Goal: Task Accomplishment & Management: Complete application form

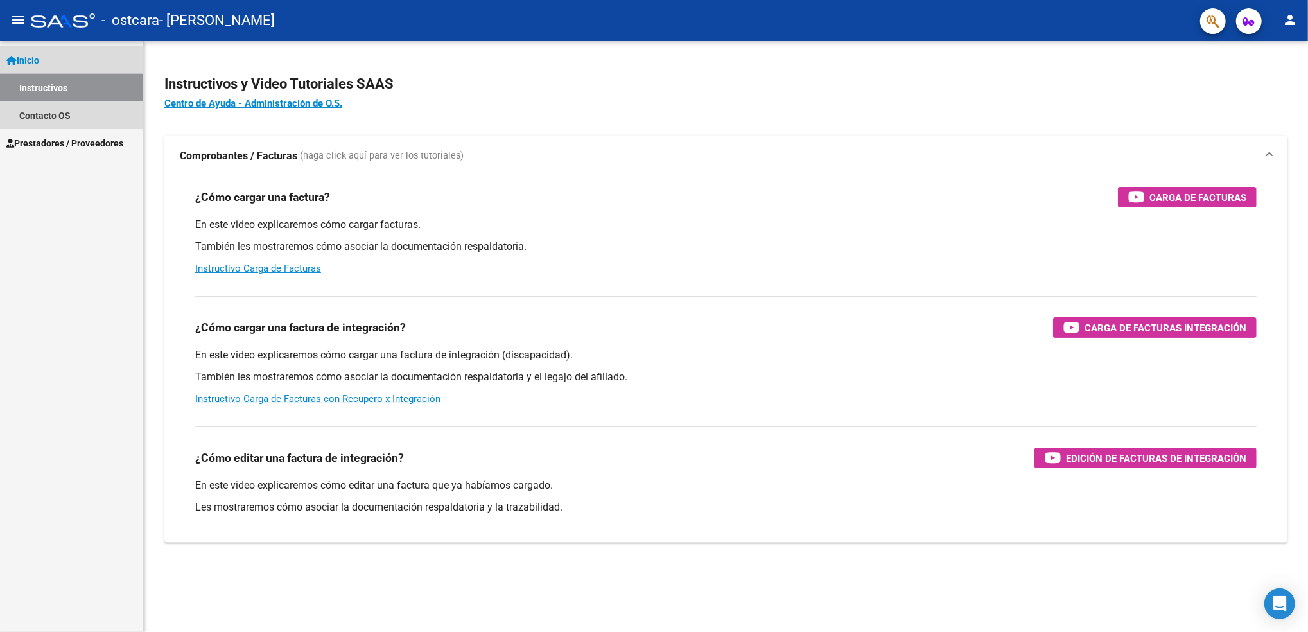
click at [62, 86] on link "Instructivos" at bounding box center [71, 88] width 143 height 28
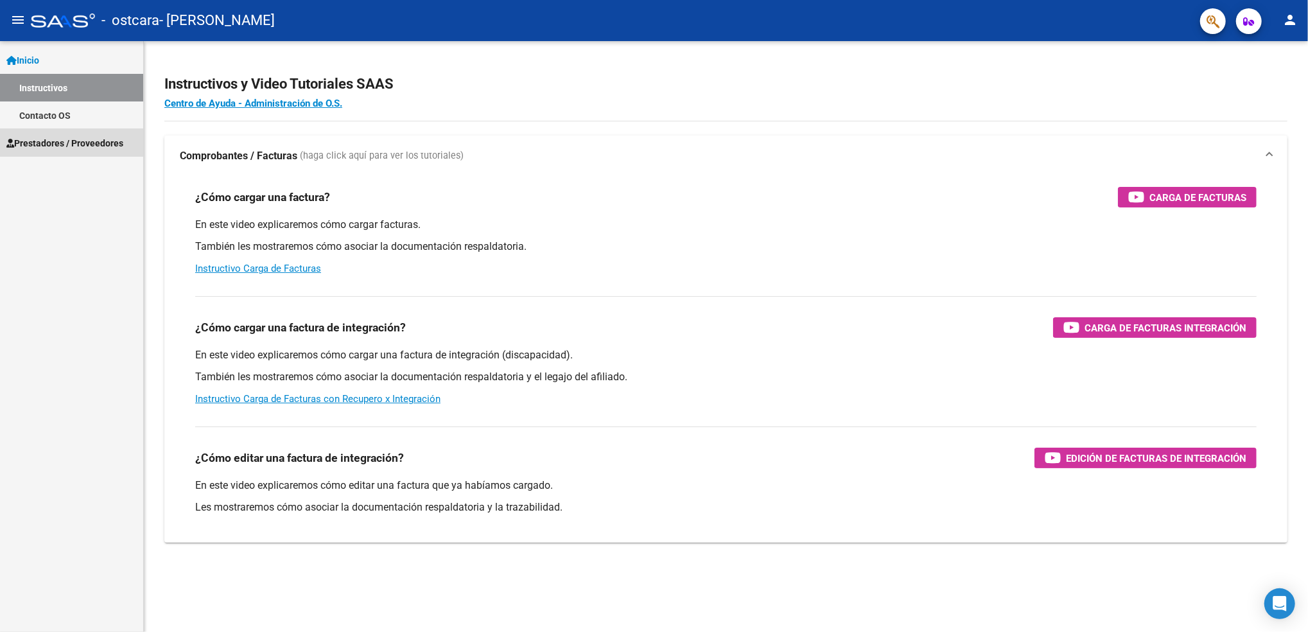
click at [66, 143] on span "Prestadores / Proveedores" at bounding box center [64, 143] width 117 height 14
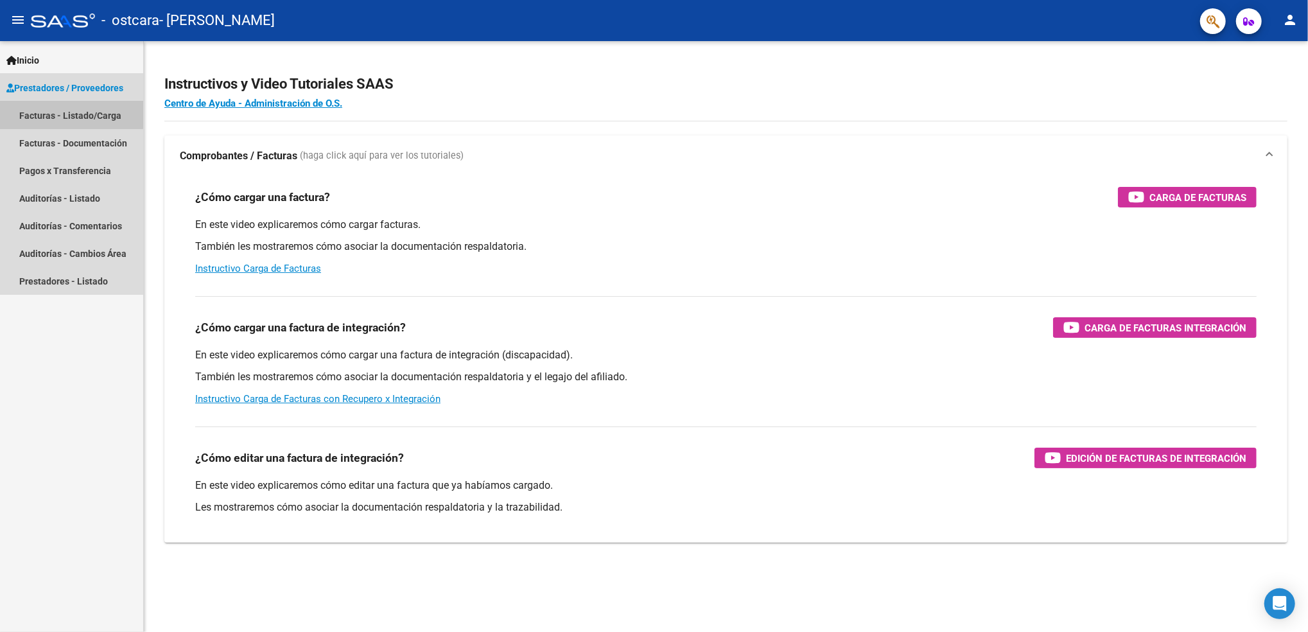
click at [65, 114] on link "Facturas - Listado/Carga" at bounding box center [71, 115] width 143 height 28
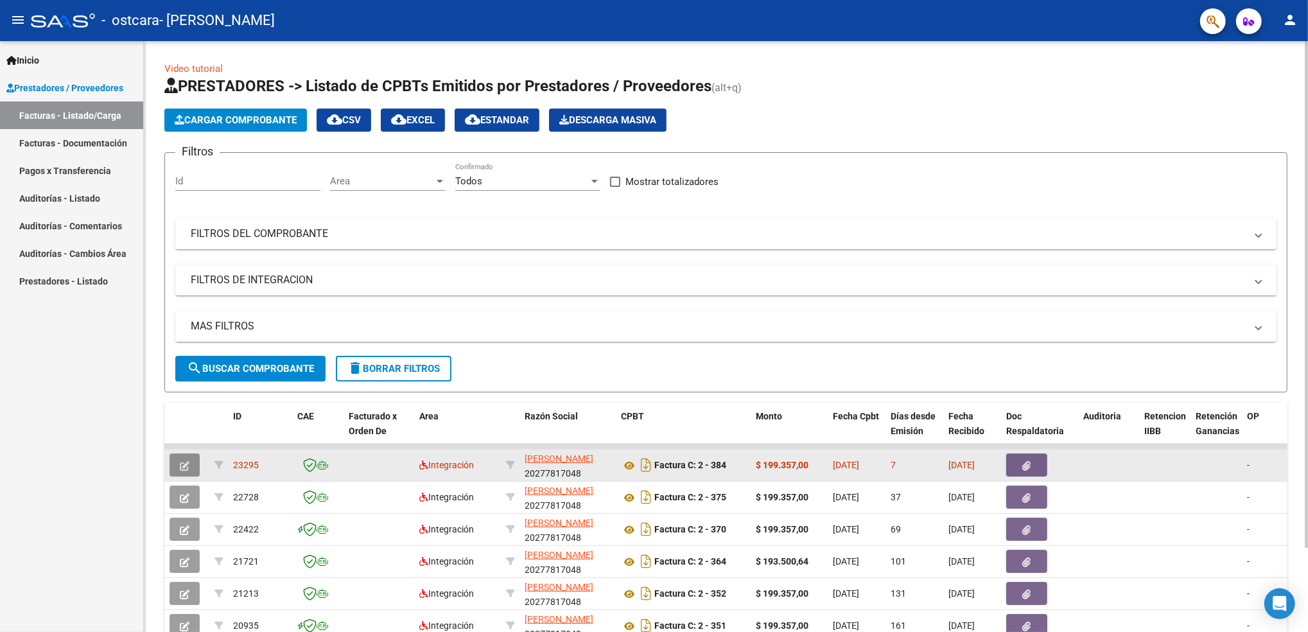
click at [176, 460] on button "button" at bounding box center [185, 464] width 30 height 23
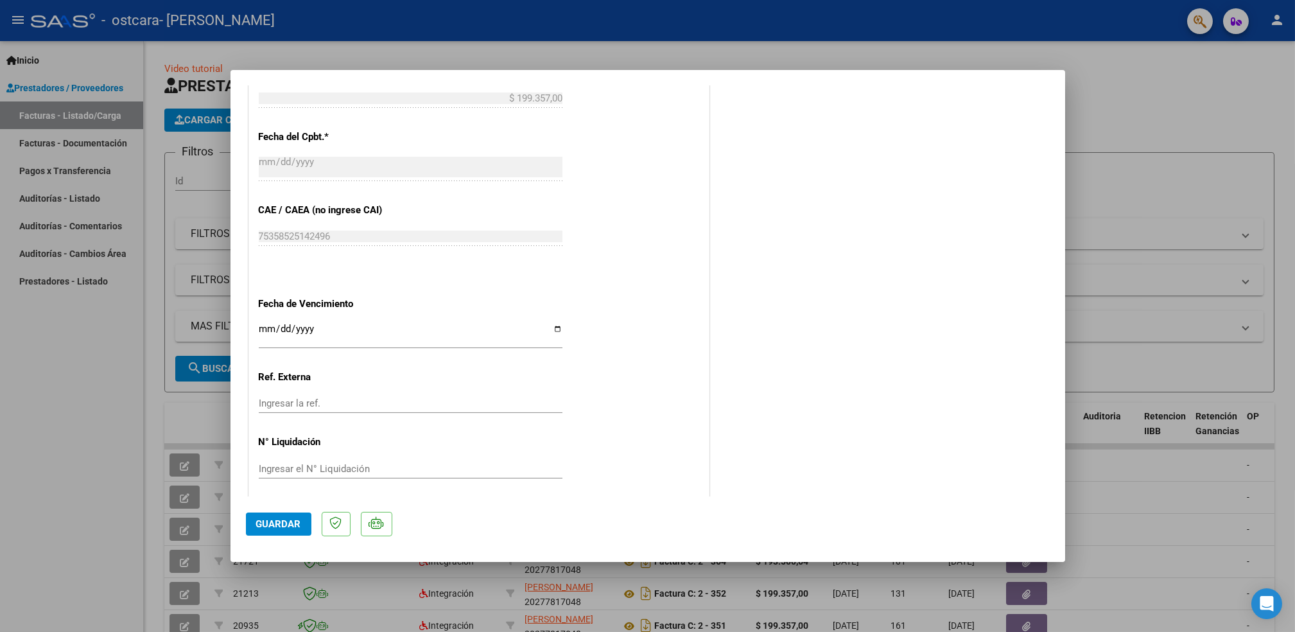
scroll to position [692, 0]
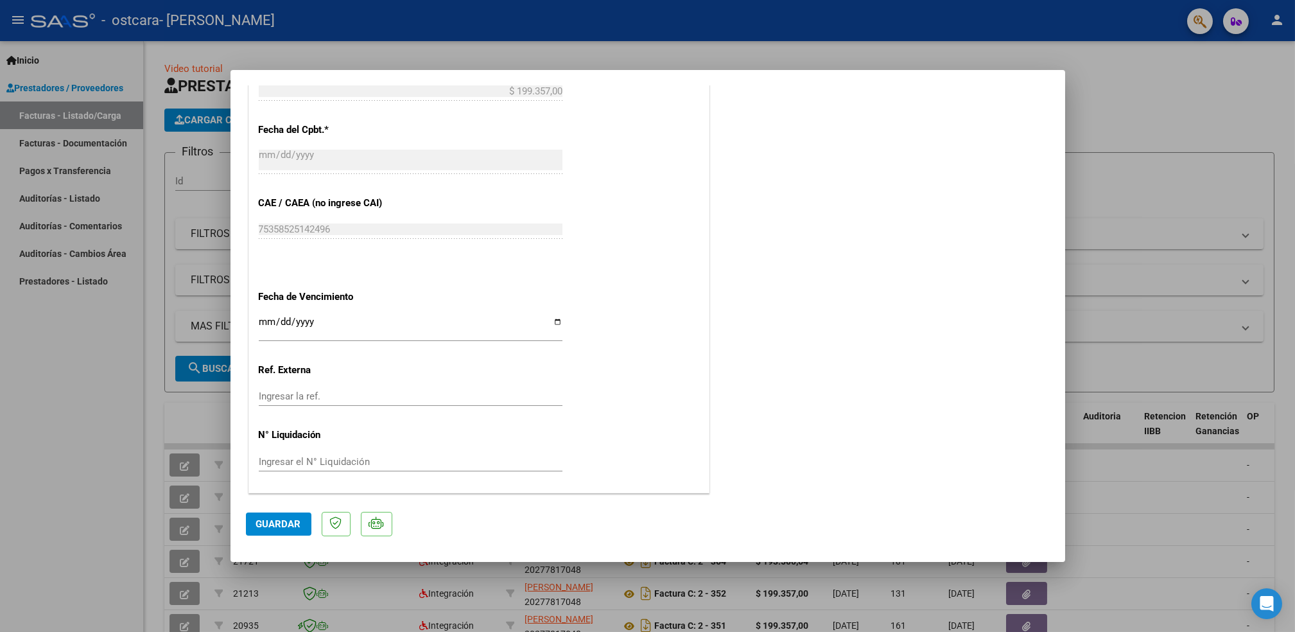
click at [114, 439] on div at bounding box center [647, 316] width 1295 height 632
type input "$ 0,00"
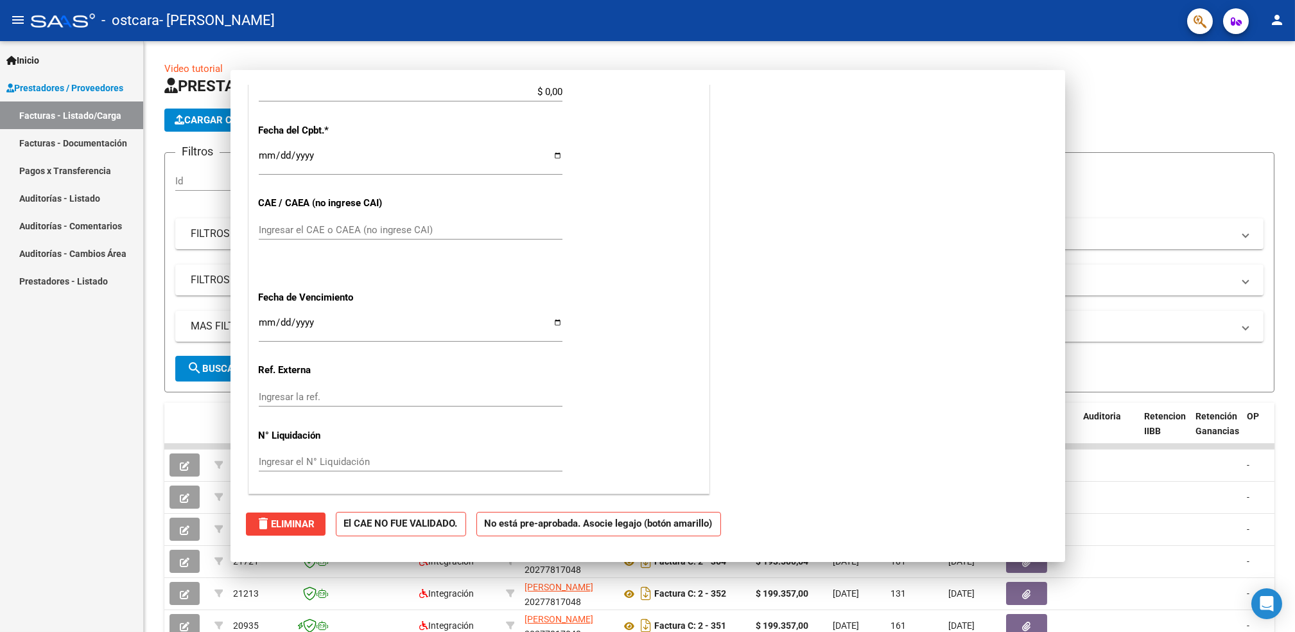
scroll to position [0, 0]
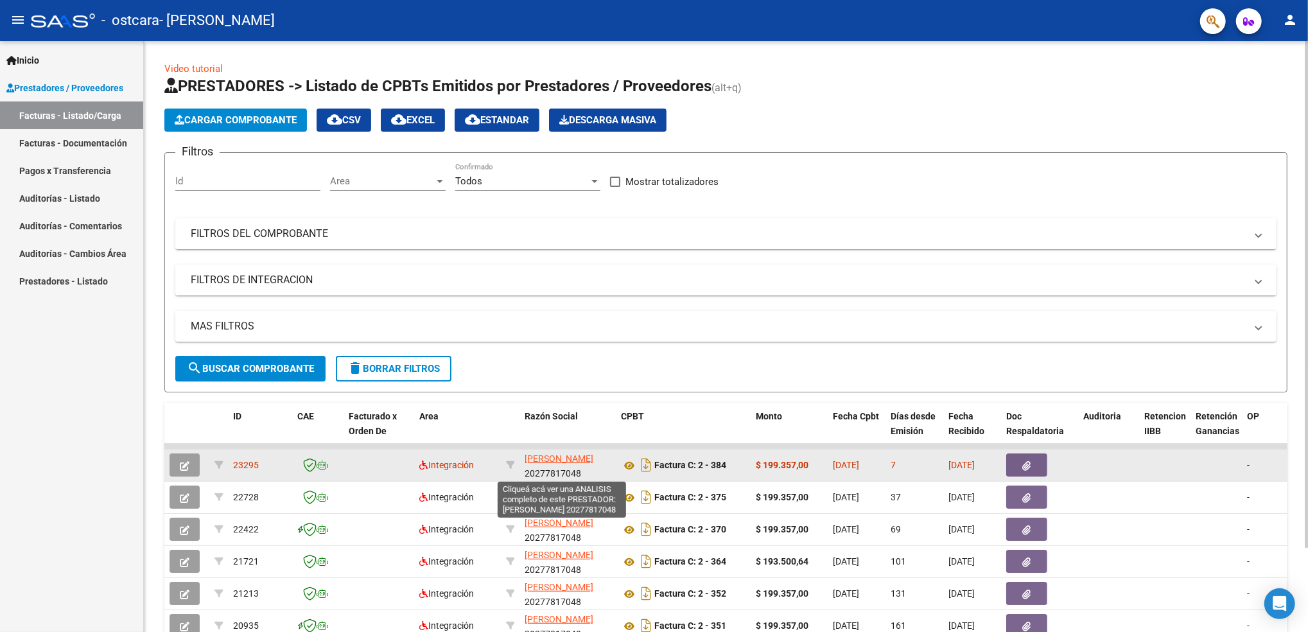
click at [547, 461] on span "[PERSON_NAME]" at bounding box center [559, 458] width 69 height 10
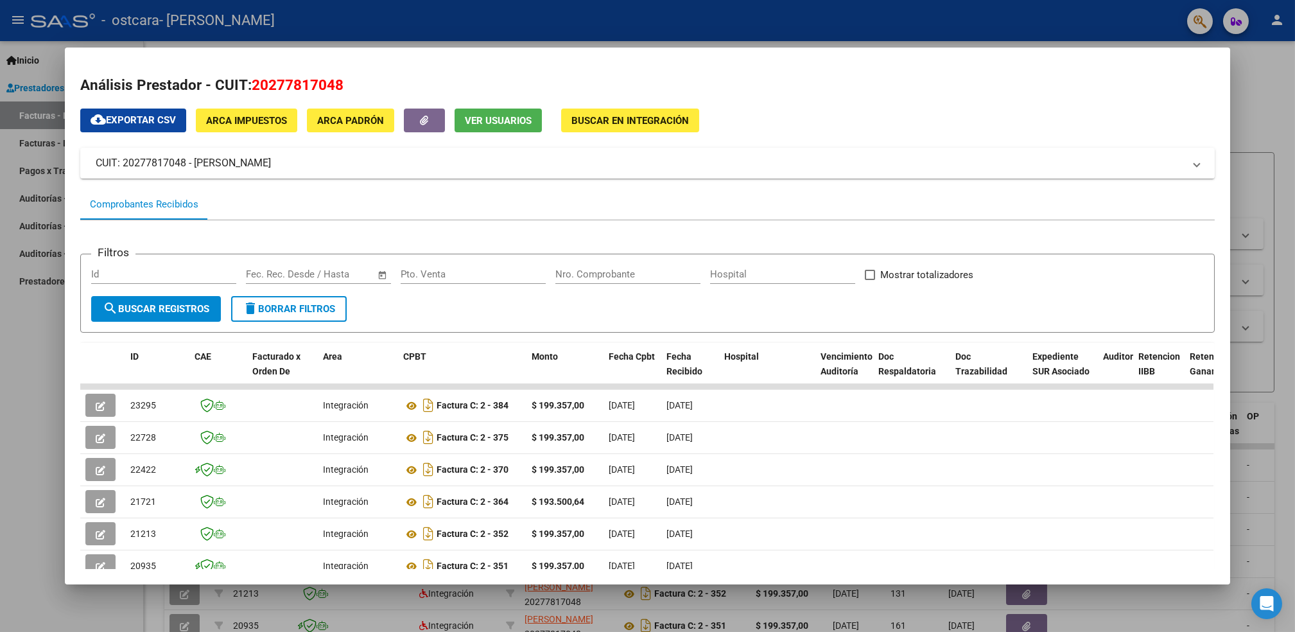
click at [43, 354] on div at bounding box center [647, 316] width 1295 height 632
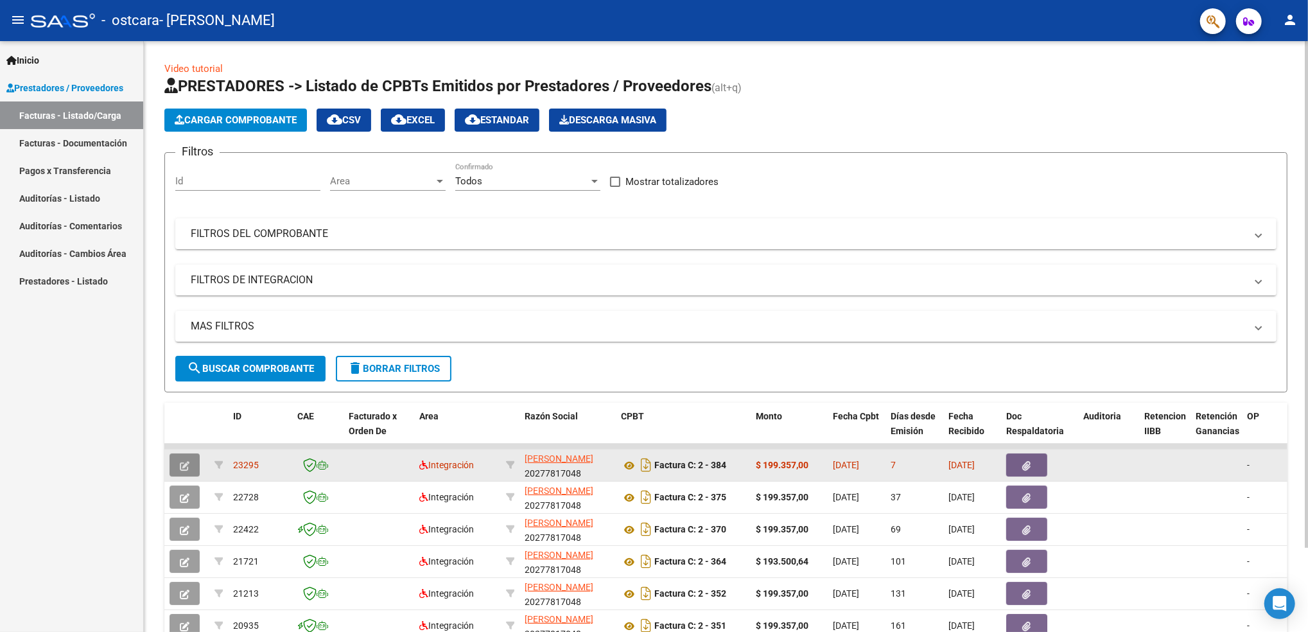
click at [182, 462] on icon "button" at bounding box center [185, 466] width 10 height 10
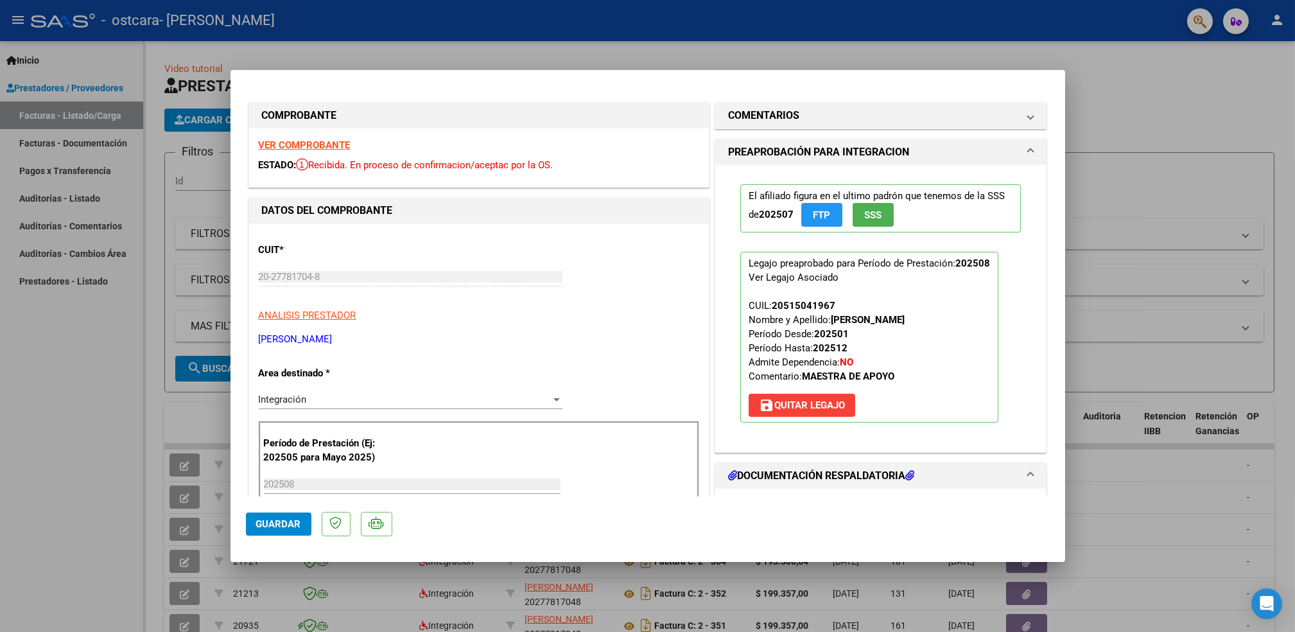
click at [121, 342] on div at bounding box center [647, 316] width 1295 height 632
type input "$ 0,00"
